Goal: Check status: Check status

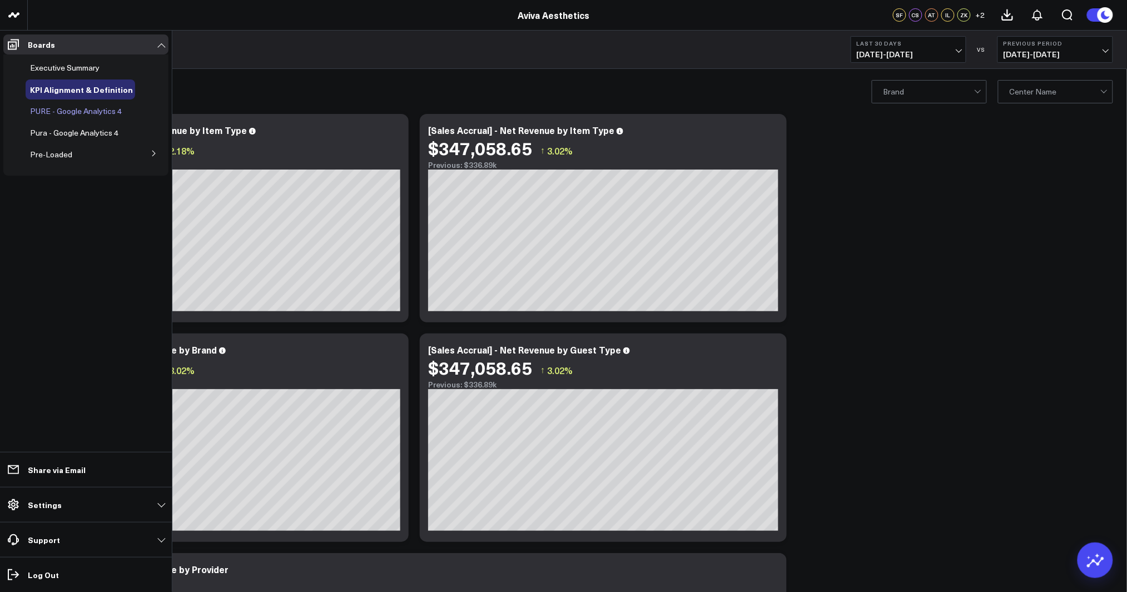
click at [56, 113] on span "PURE - Google Analytics 4" at bounding box center [76, 111] width 92 height 11
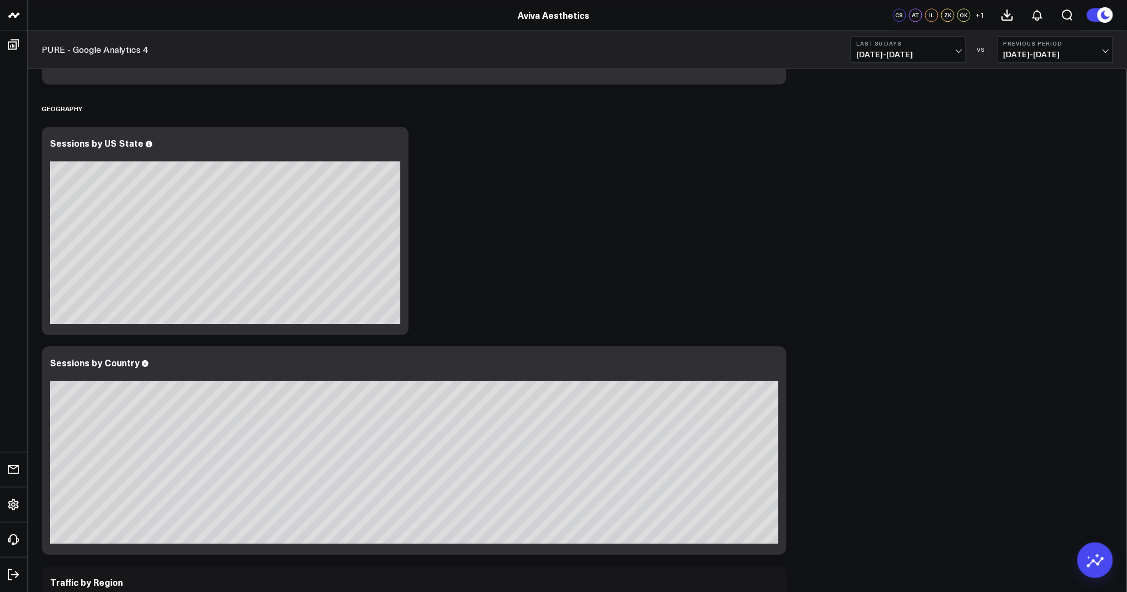
scroll to position [2788, 0]
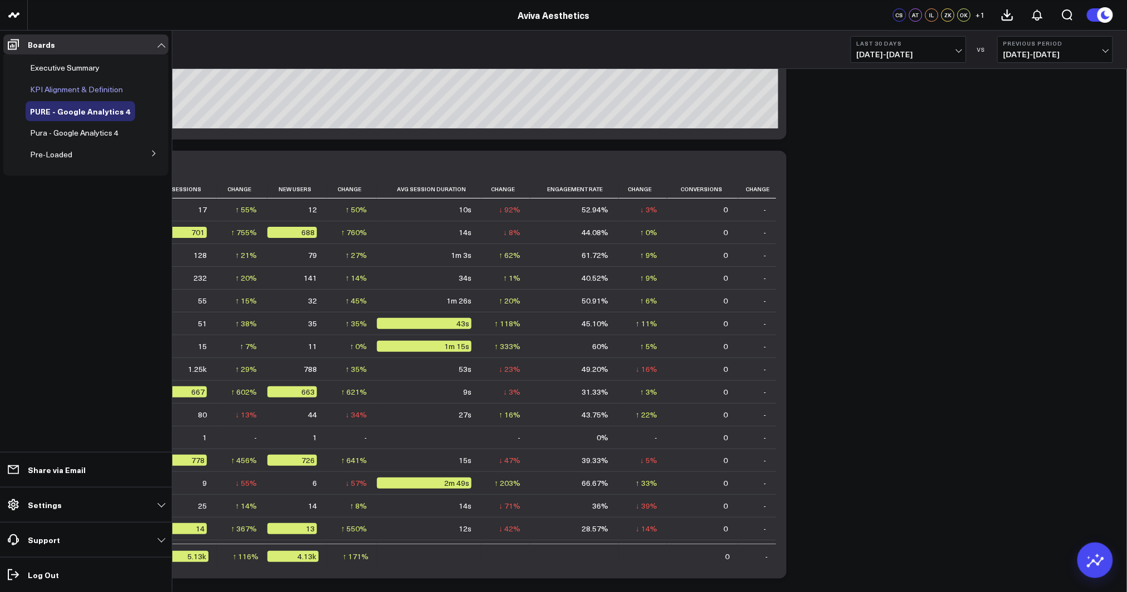
click at [67, 84] on span "KPI Alignment & Definition" at bounding box center [76, 89] width 93 height 11
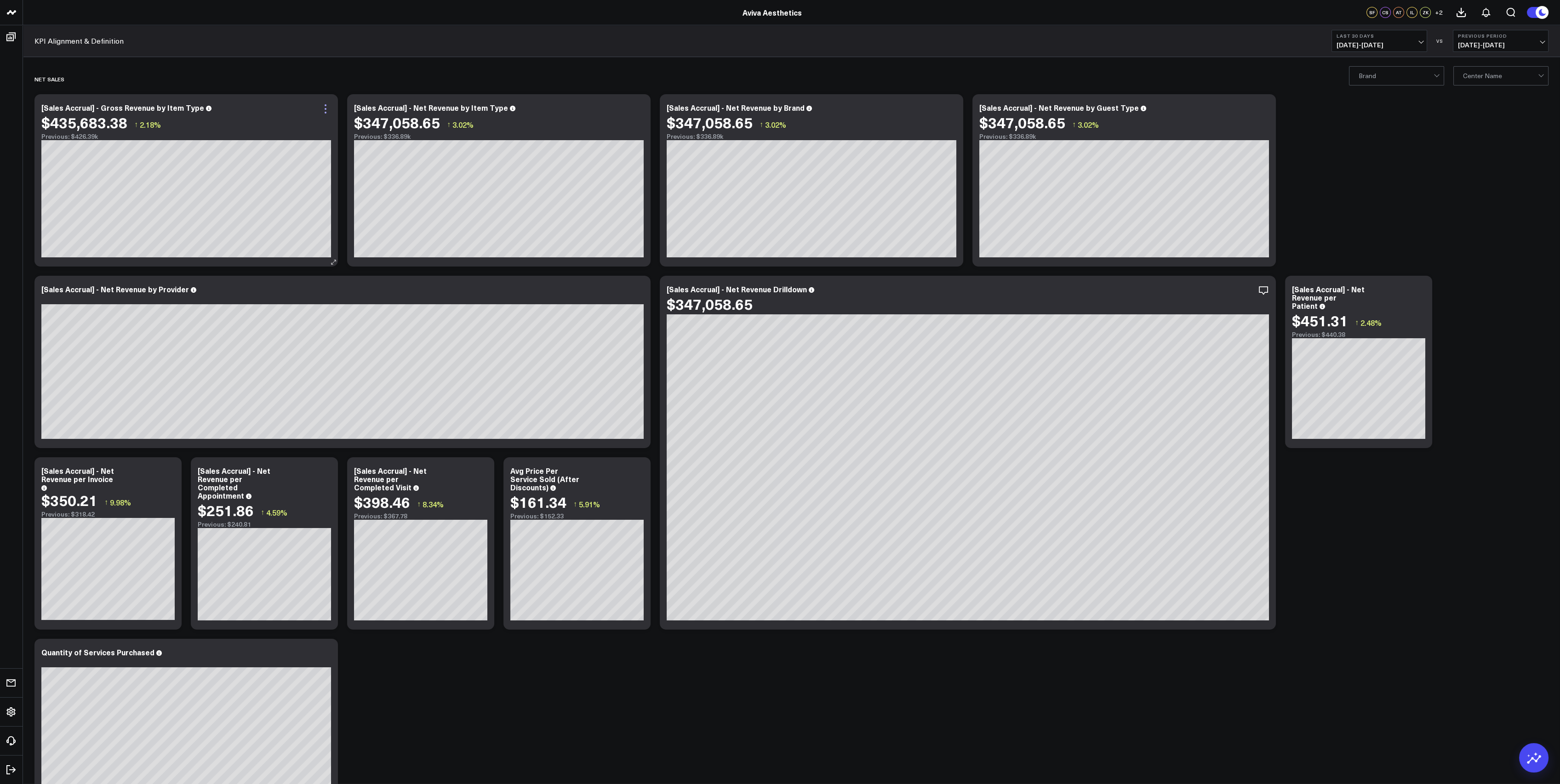
click at [320, 108] on icon at bounding box center [325, 108] width 11 height 11
click at [931, 47] on span "07/19/25 - 08/17/25" at bounding box center [1379, 45] width 85 height 7
click at [1406, 41] on button "Last 30 Days [DATE] - [DATE]" at bounding box center [1380, 41] width 96 height 22
click at [1361, 287] on link "Custom Dates" at bounding box center [1379, 294] width 95 height 17
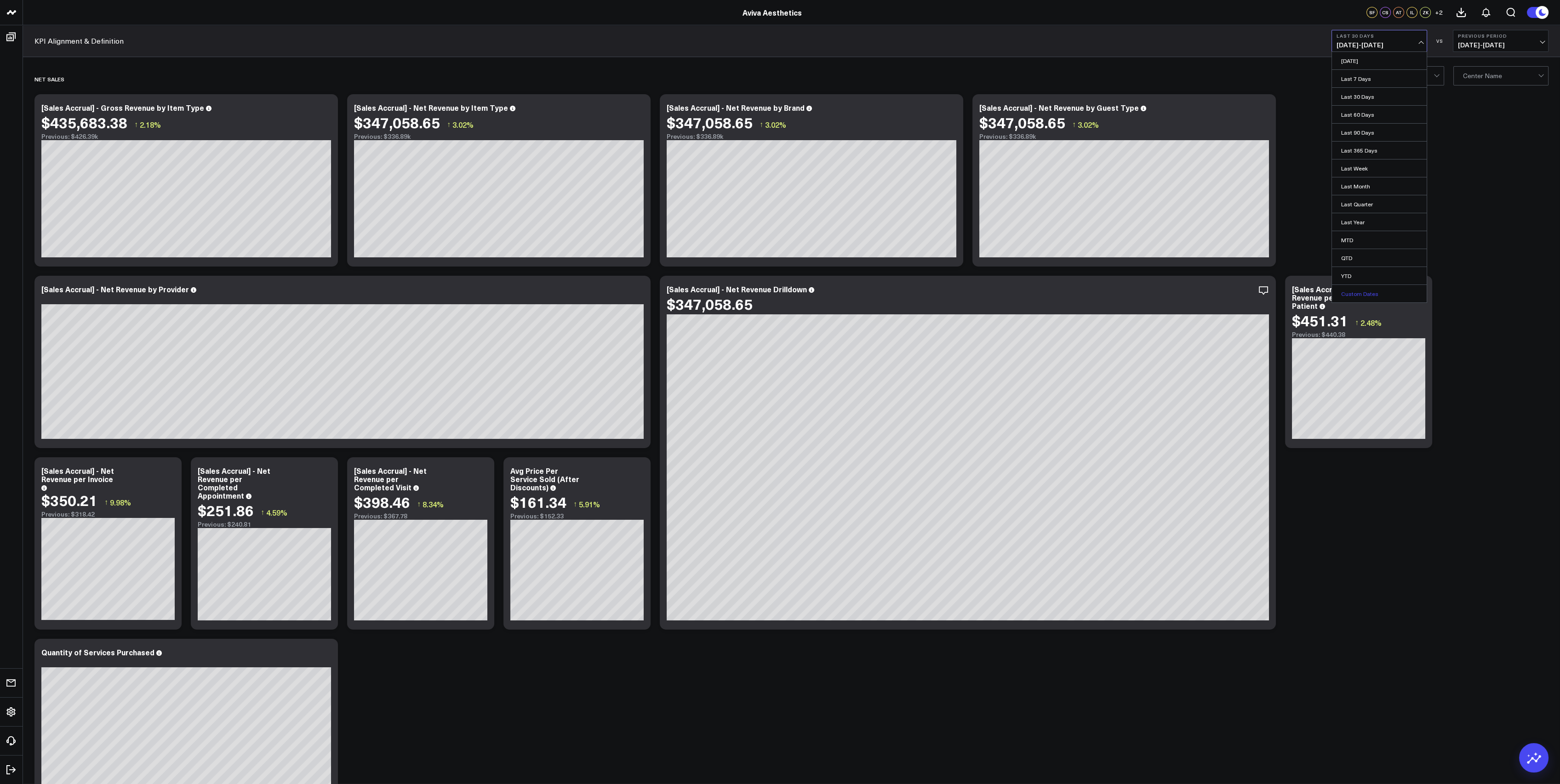
select select "7"
select select "2025"
click at [1375, 66] on select "January February March April May June July August September October November De…" at bounding box center [1368, 67] width 55 height 14
select select "2"
select select "2025"
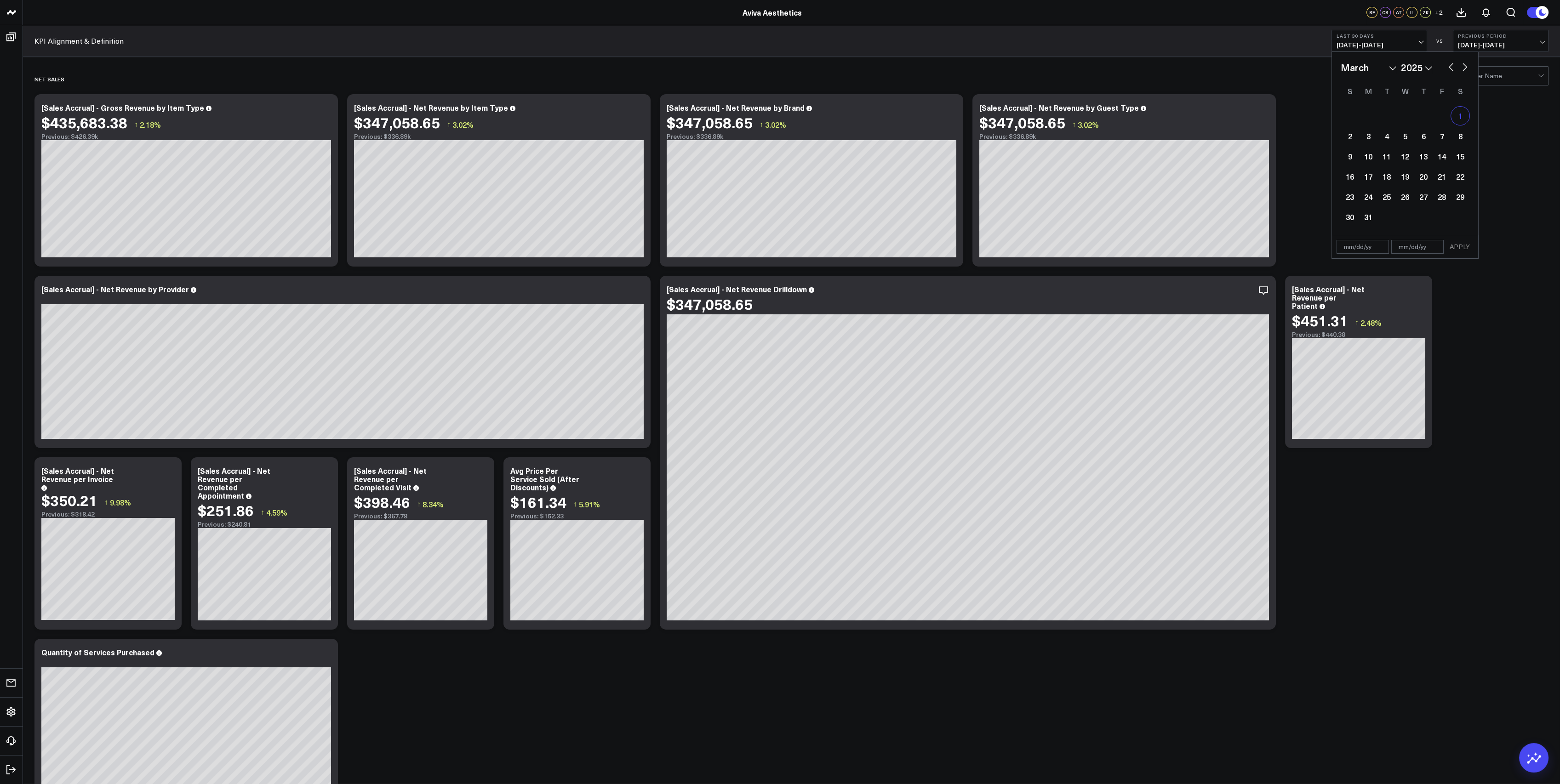
click at [1460, 112] on div "1" at bounding box center [1460, 116] width 18 height 18
type input "[DATE]"
select select "2"
select select "2025"
click at [1385, 68] on select "January February March April May June July August September October November De…" at bounding box center [1368, 67] width 55 height 14
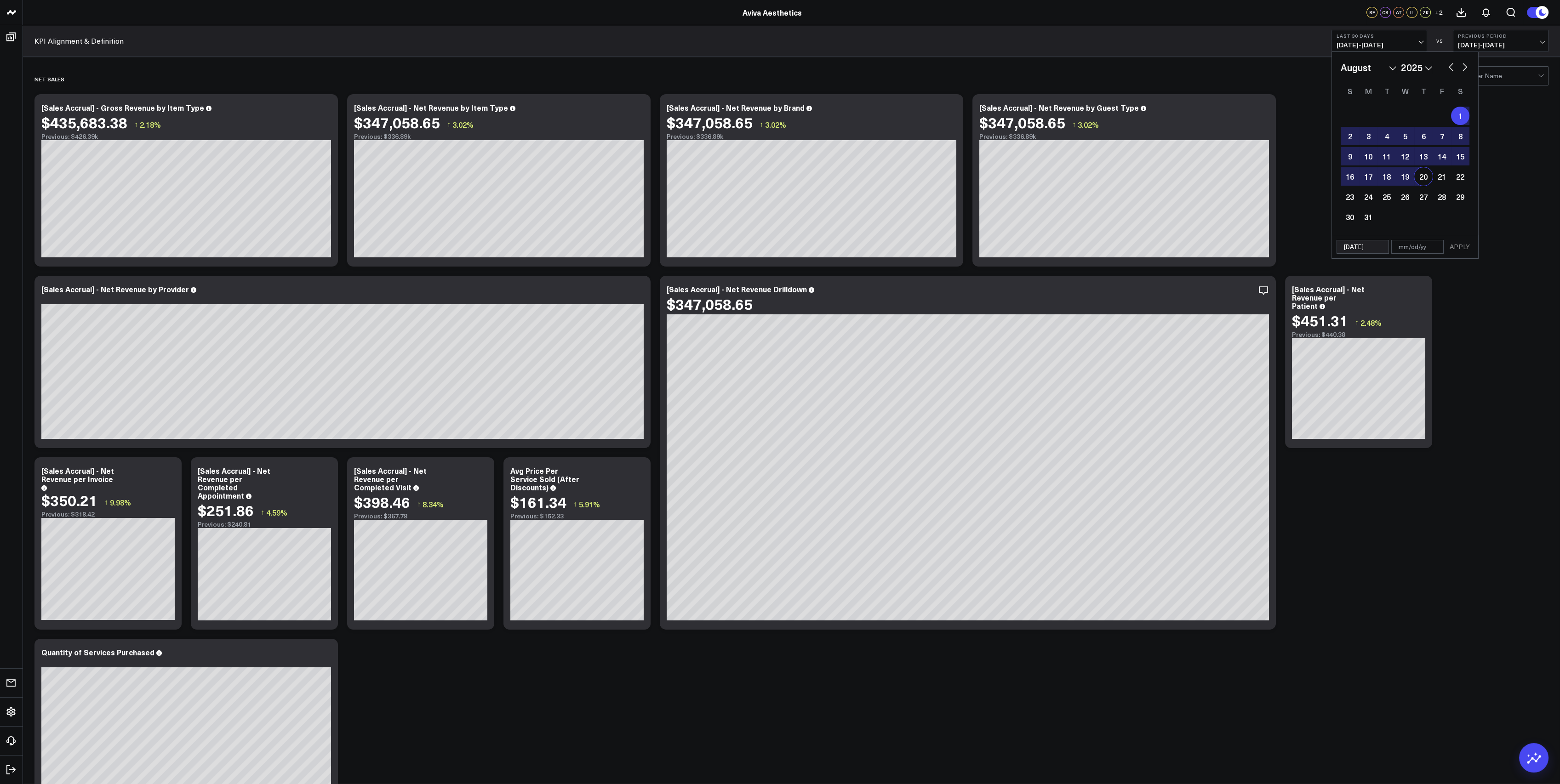
select select "7"
select select "2025"
click at [1419, 155] on div "14" at bounding box center [1424, 156] width 18 height 18
type input "[DATE]"
select select "7"
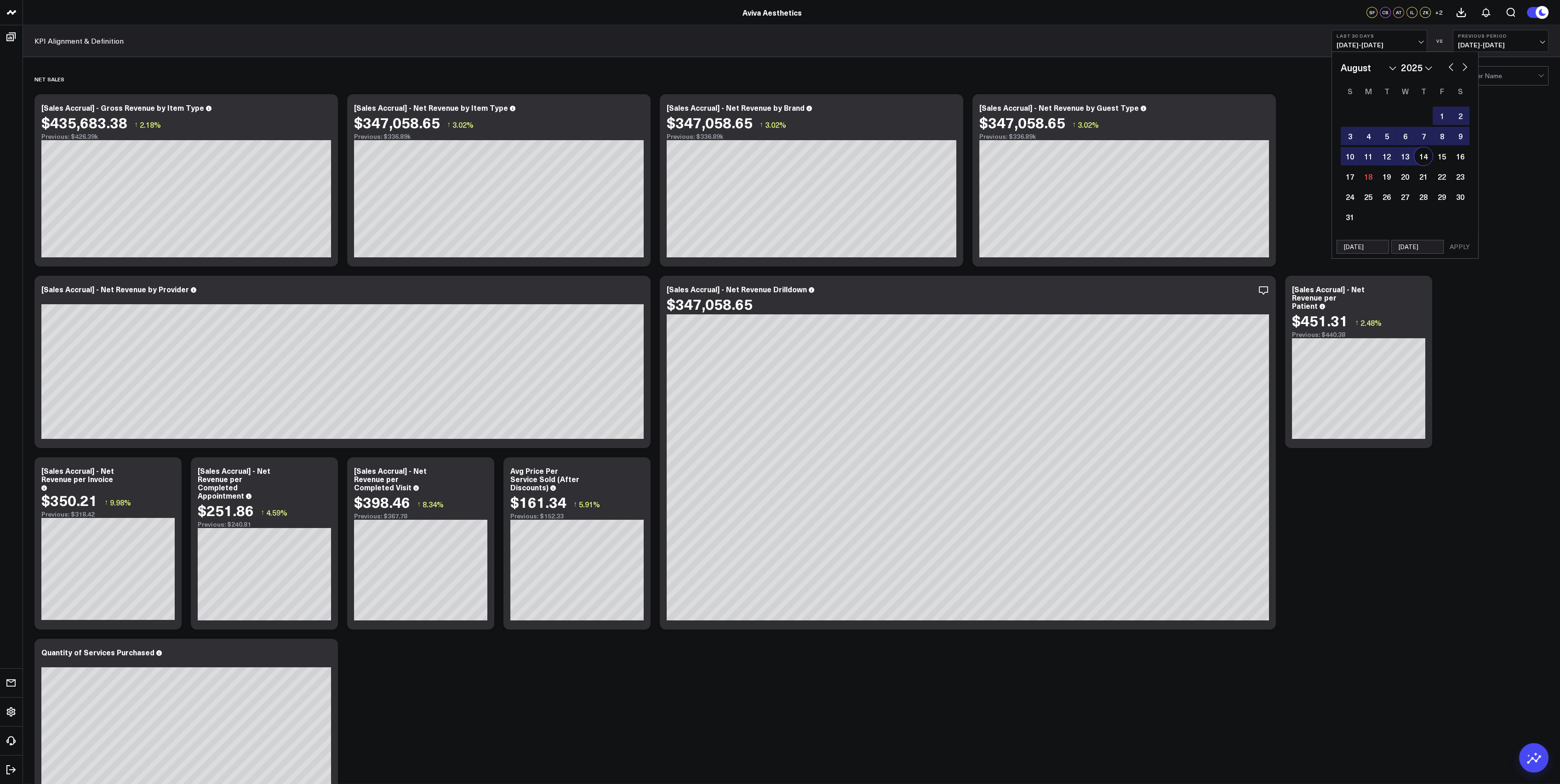
select select "2025"
click at [1464, 246] on button "APPLY" at bounding box center [1459, 246] width 27 height 14
